Goal: Transaction & Acquisition: Download file/media

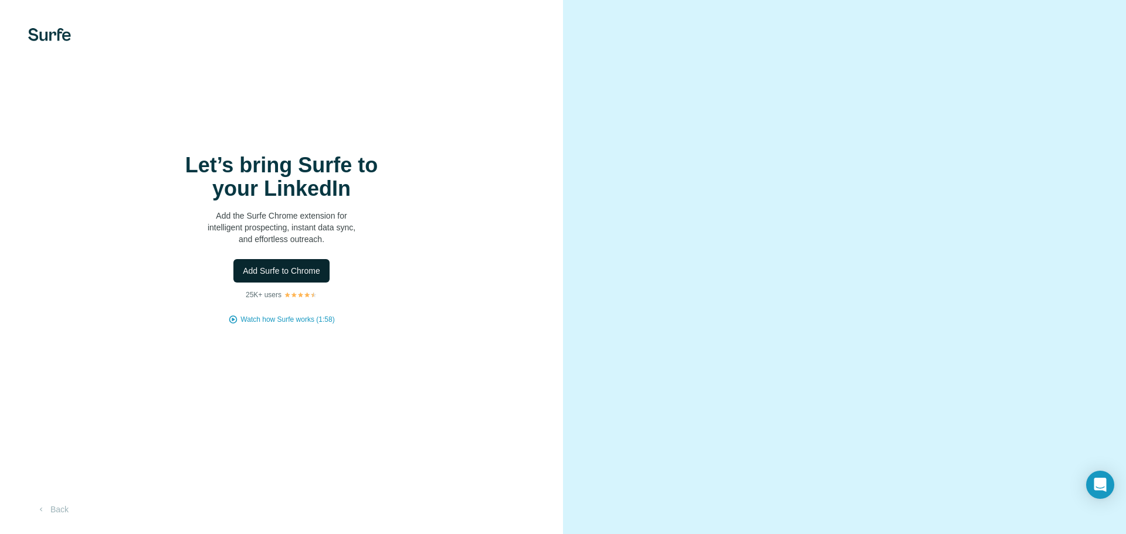
click at [279, 275] on span "Add Surfe to Chrome" at bounding box center [281, 271] width 77 height 12
